Goal: Information Seeking & Learning: Find specific fact

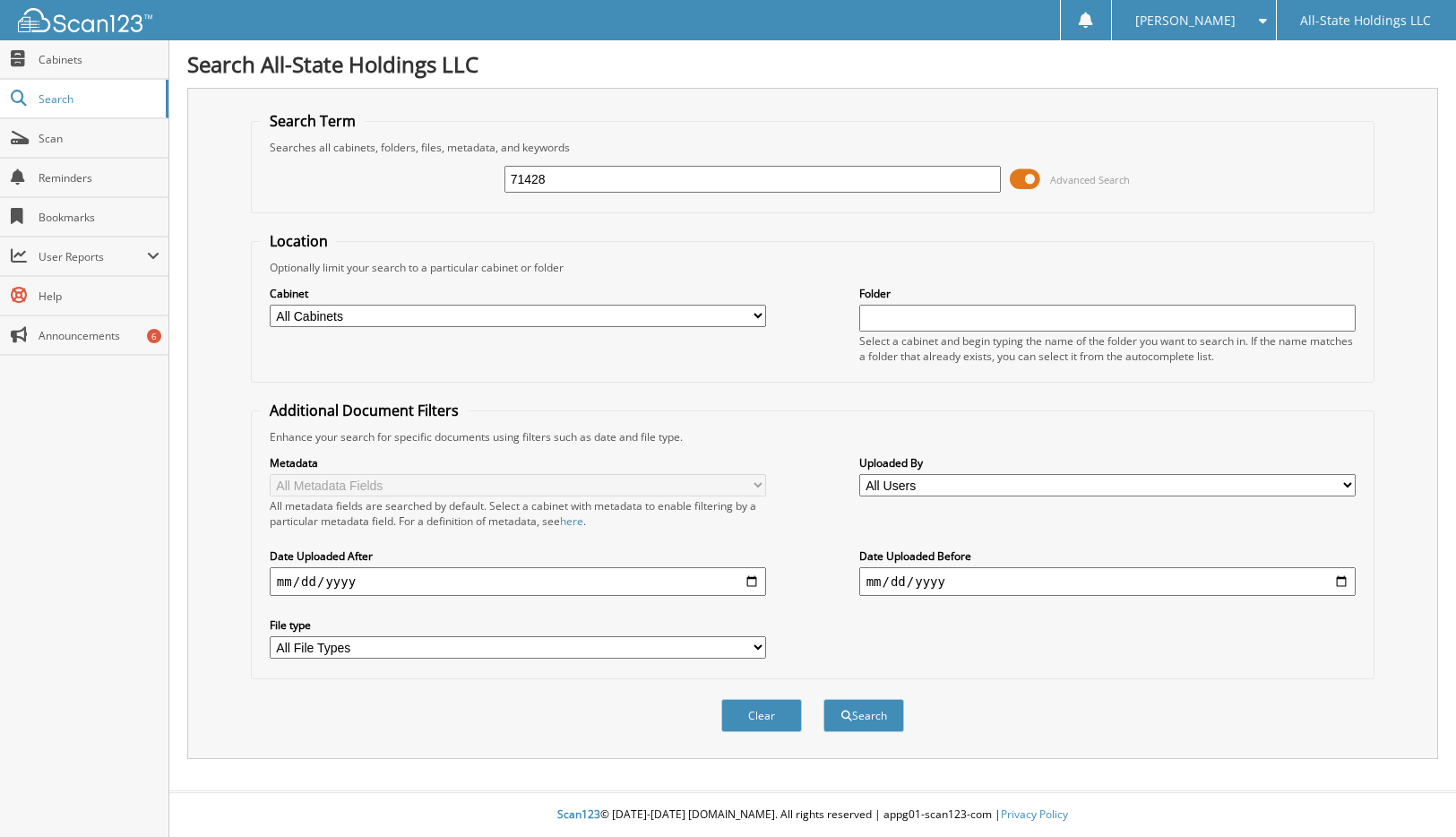
type input "71428"
click at [823, 699] on button "Search" at bounding box center [863, 716] width 81 height 33
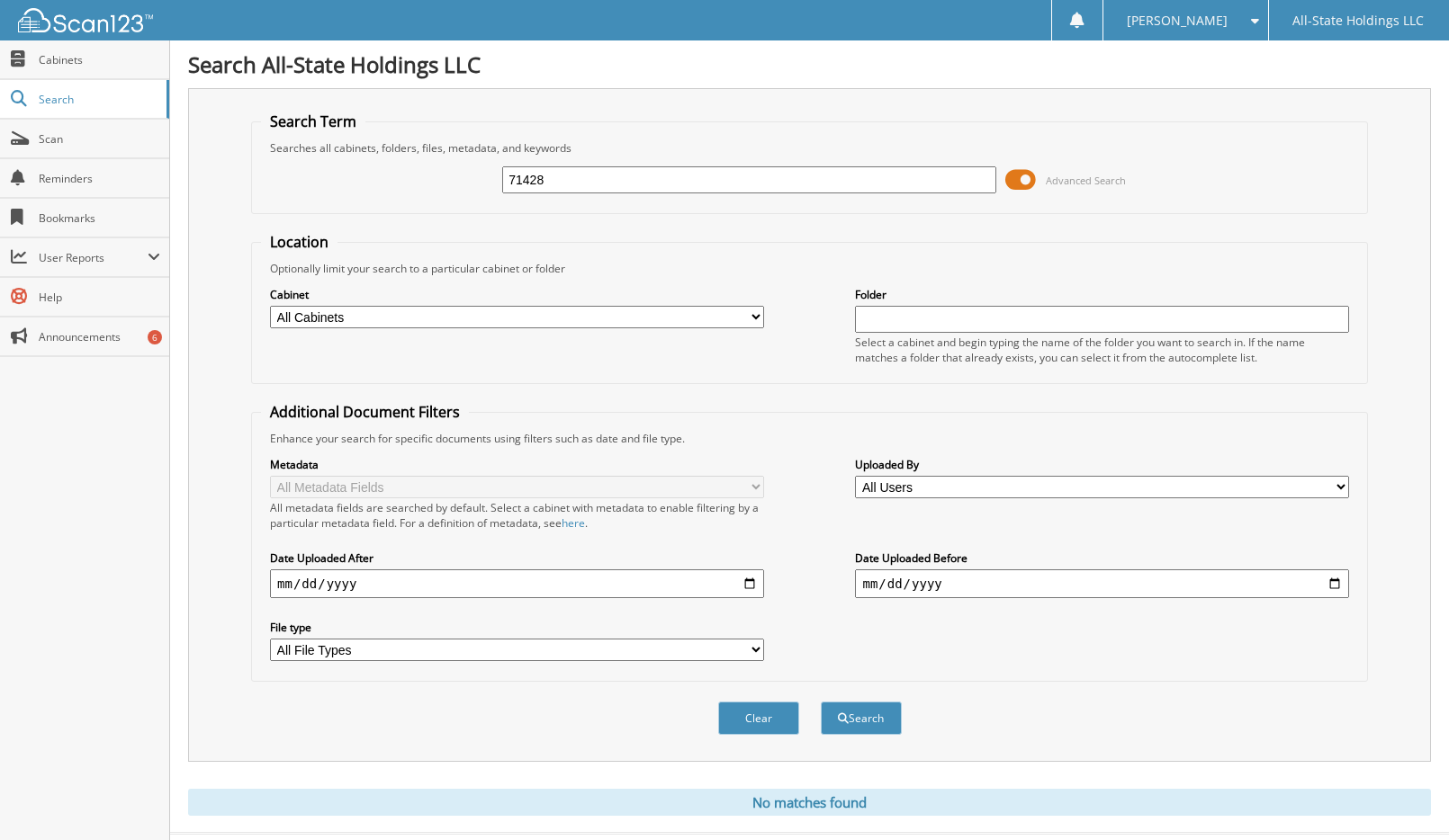
drag, startPoint x: 573, startPoint y: 178, endPoint x: 352, endPoint y: 178, distance: 221.0
click at [352, 178] on div "71428 Advanced Search" at bounding box center [810, 179] width 1097 height 49
type input "FRANKIE MOORE"
click at [821, 702] on button "Search" at bounding box center [861, 718] width 81 height 33
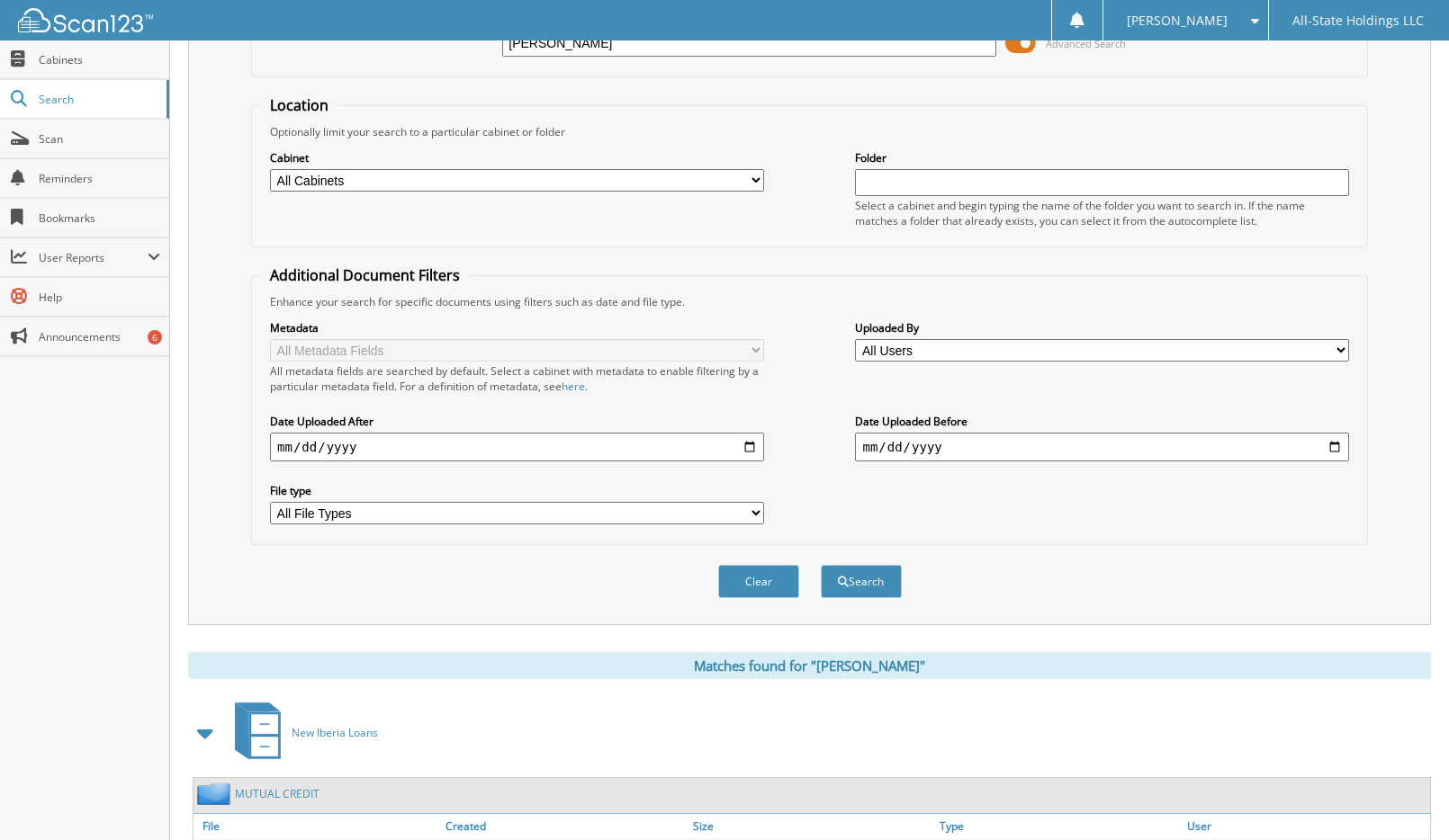
scroll to position [415, 0]
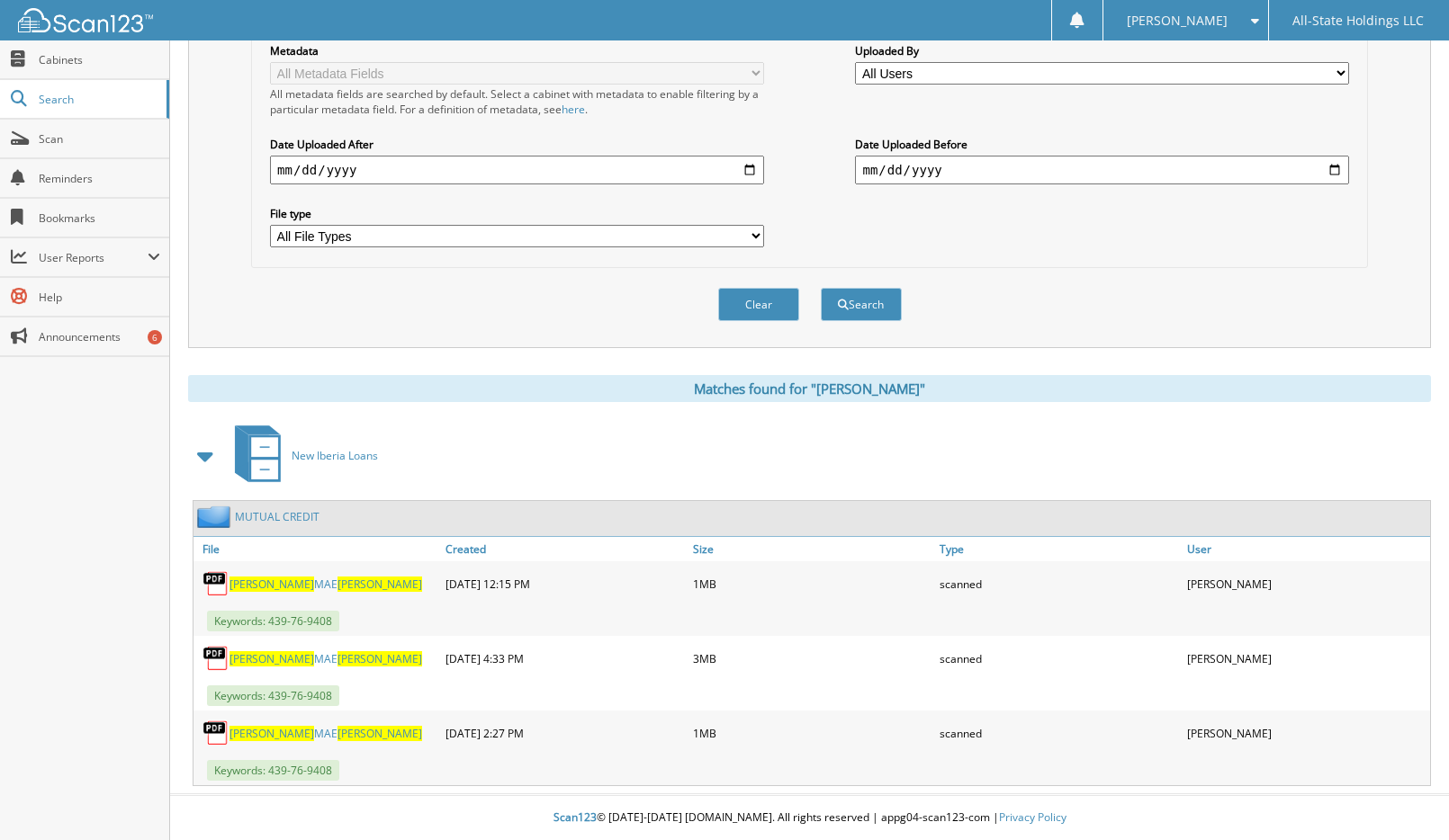
click at [292, 582] on link "FRANKIE MAE MOORE" at bounding box center [326, 585] width 192 height 15
click at [337, 655] on span "MOORE" at bounding box center [379, 659] width 85 height 15
click at [296, 733] on link "FRANKIE MAE MOORE" at bounding box center [326, 733] width 192 height 15
click at [294, 588] on link "FRANKIE MAE MOORE" at bounding box center [326, 585] width 192 height 15
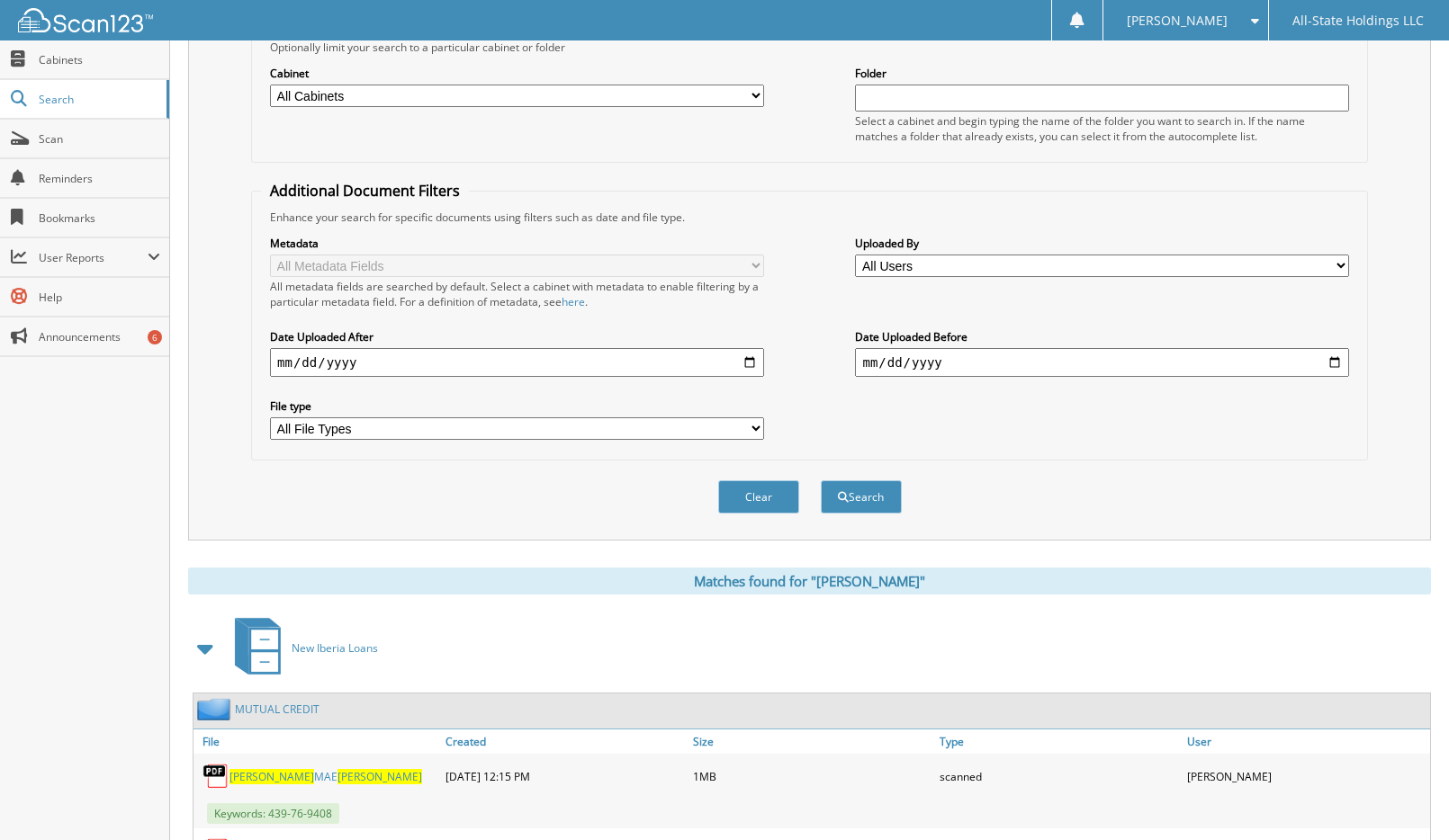
scroll to position [0, 0]
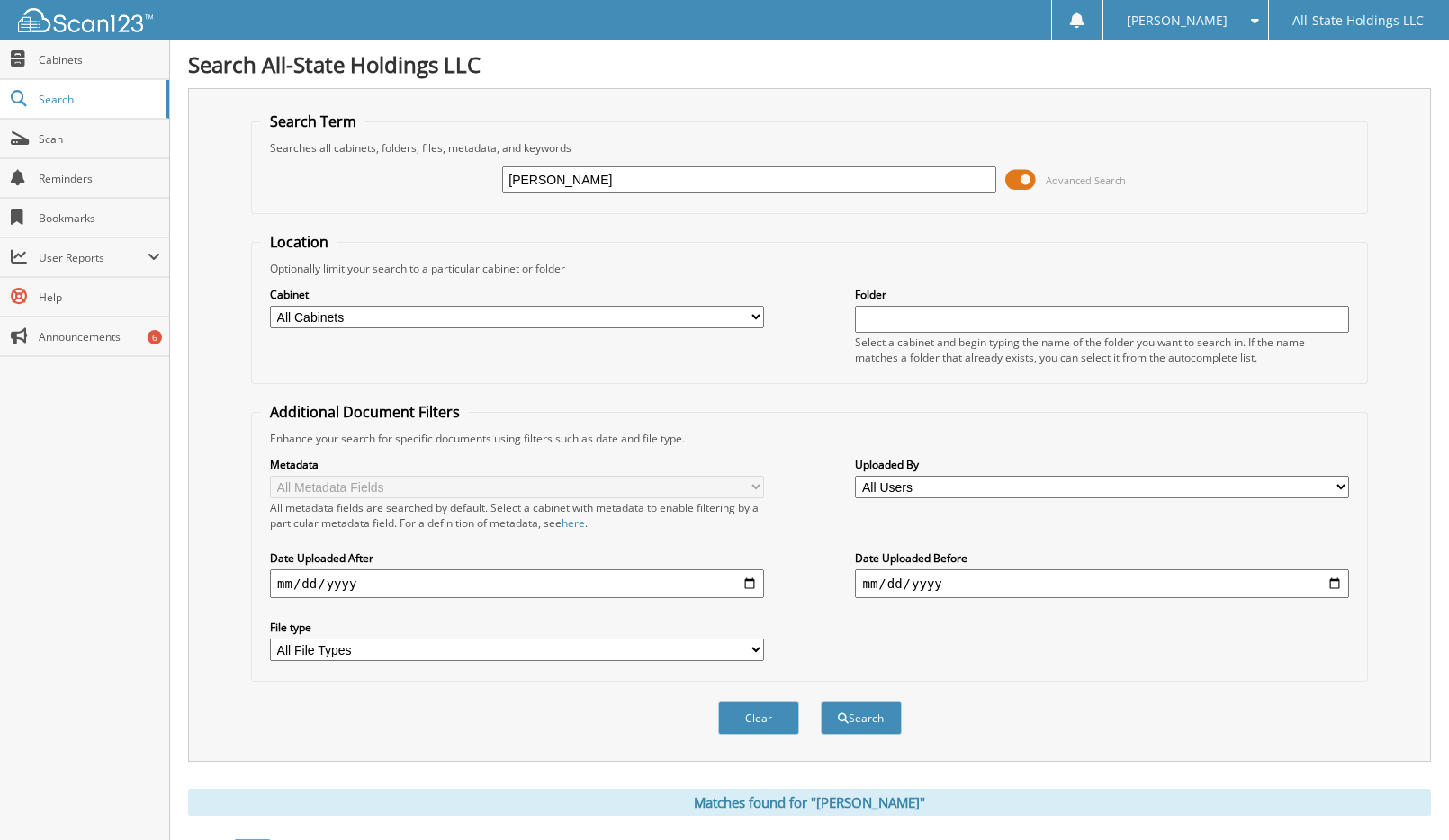
drag, startPoint x: 676, startPoint y: 182, endPoint x: 402, endPoint y: 187, distance: 274.0
click at [408, 187] on div "FRANKIE MOORE Advanced Search" at bounding box center [810, 179] width 1097 height 49
type input "70725"
click at [821, 702] on button "Search" at bounding box center [861, 718] width 81 height 33
drag, startPoint x: 0, startPoint y: 0, endPoint x: 459, endPoint y: 199, distance: 500.3
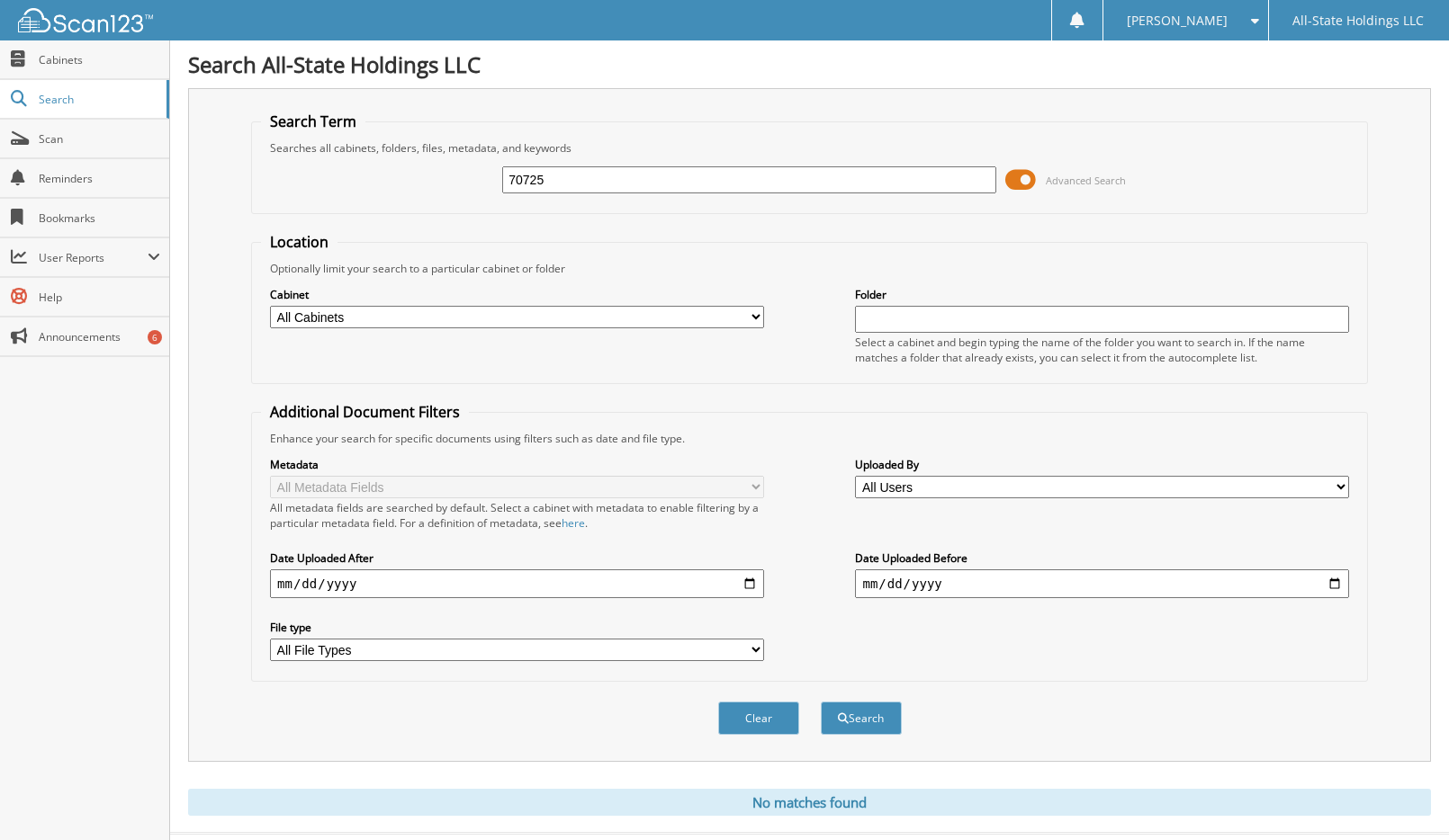
click at [459, 199] on div "70725 Advanced Search" at bounding box center [810, 179] width 1097 height 49
type input "[PERSON_NAME]"
click at [821, 702] on button "Search" at bounding box center [861, 718] width 81 height 33
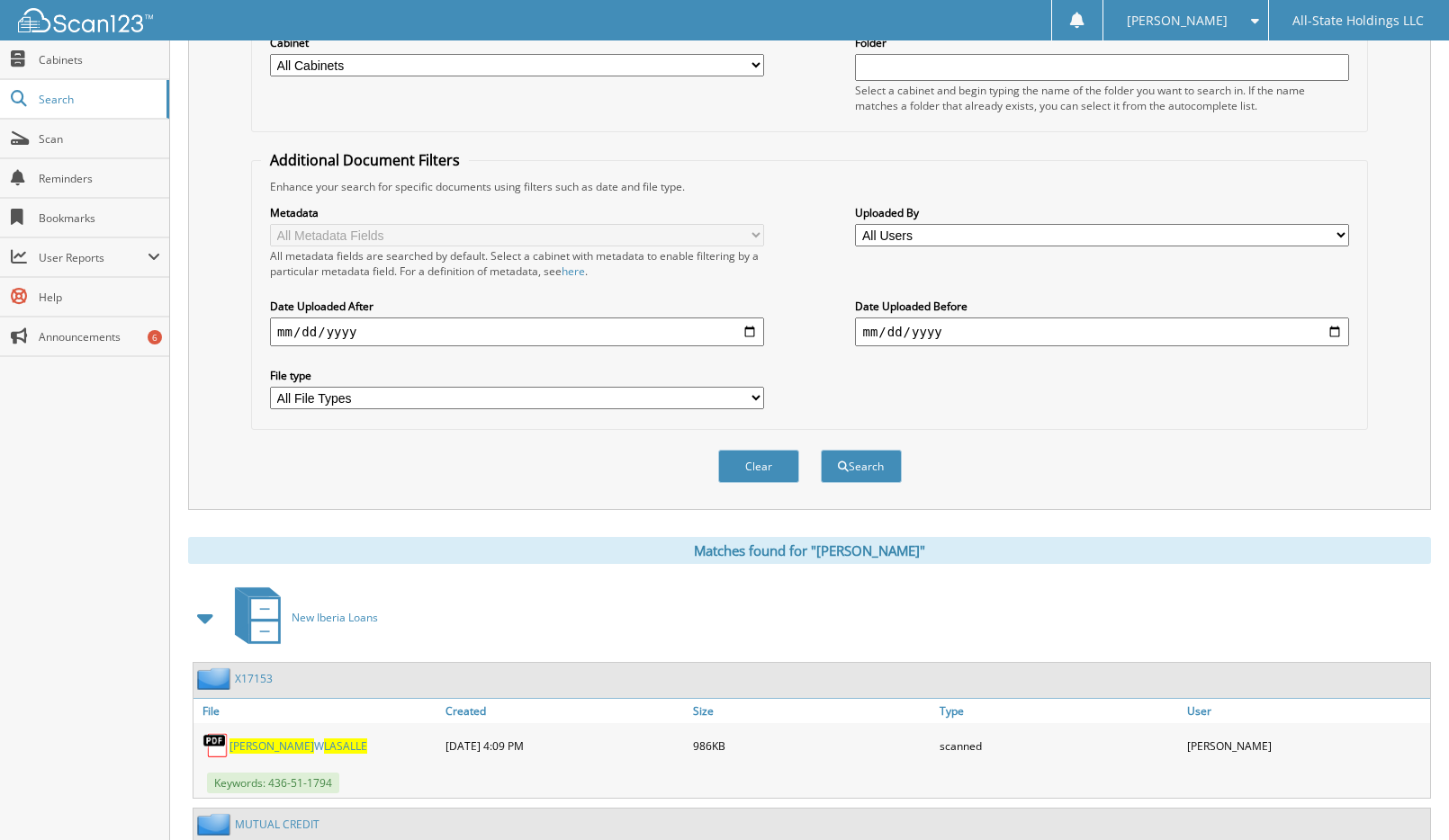
scroll to position [486, 0]
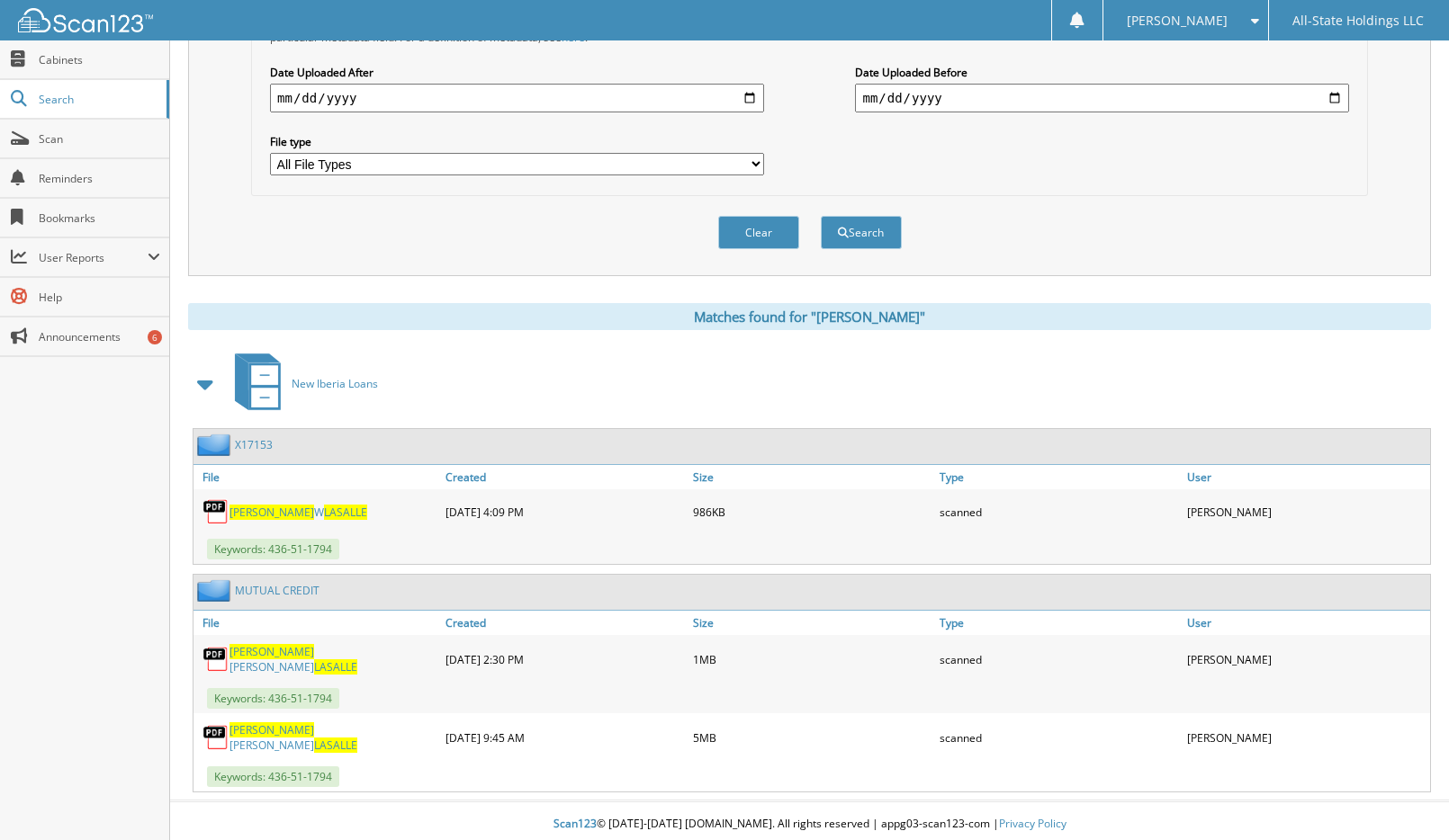
click at [322, 738] on span "LASALLE" at bounding box center [335, 746] width 43 height 15
